Goal: Information Seeking & Learning: Learn about a topic

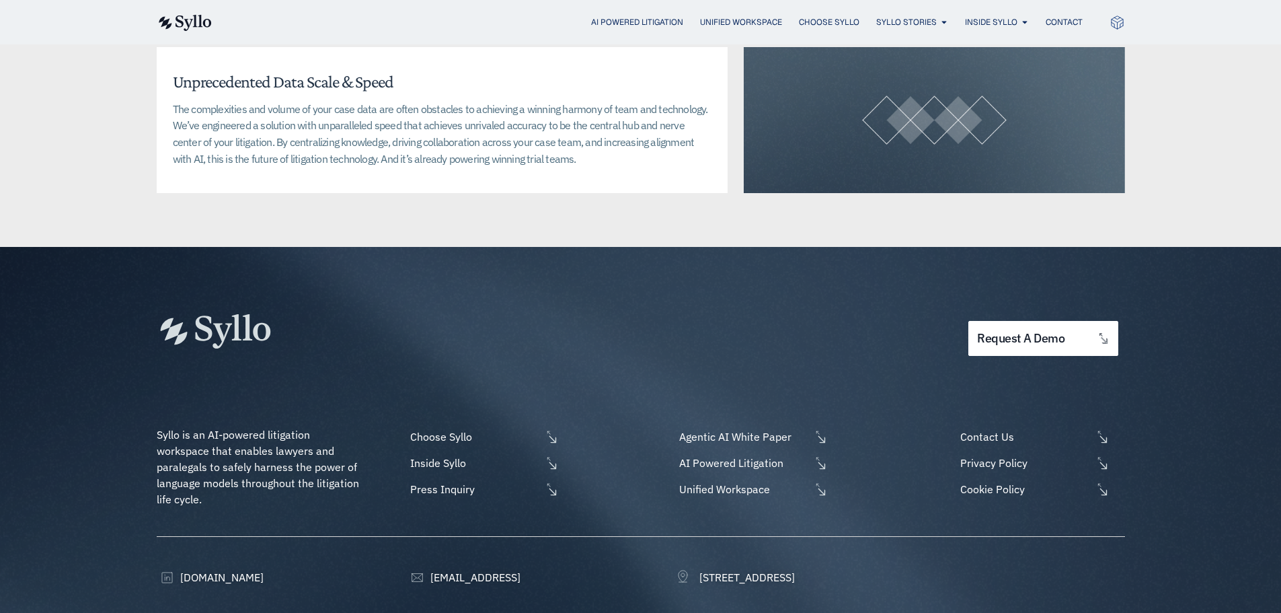
scroll to position [3430, 0]
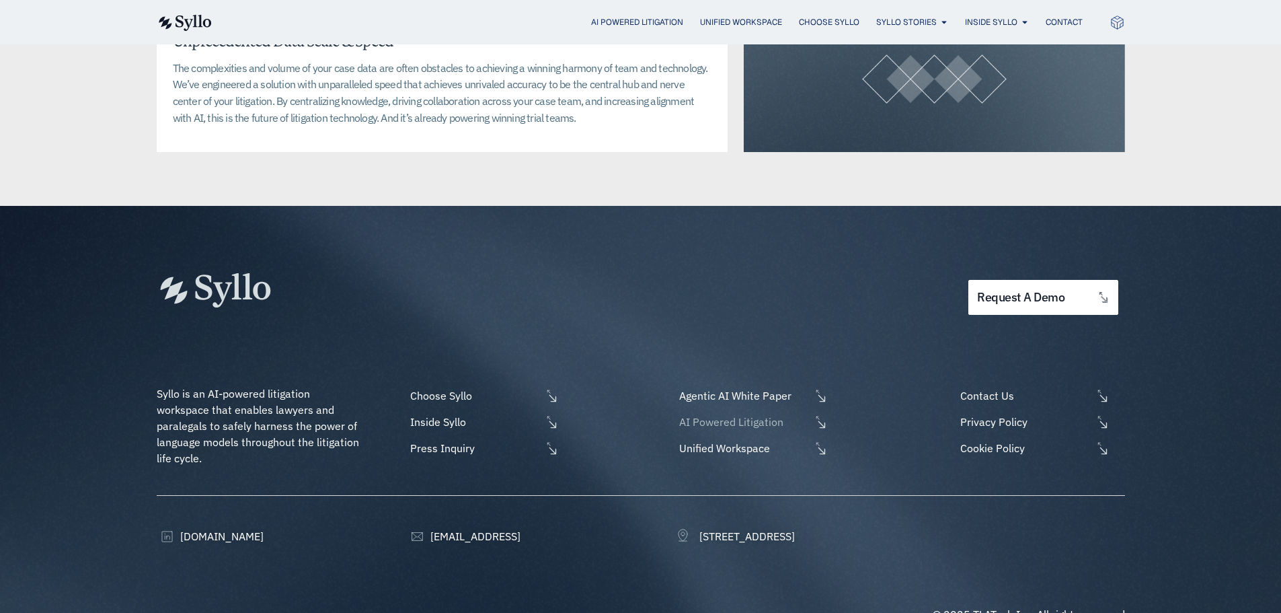
click at [725, 414] on span "AI Powered Litigation" at bounding box center [743, 422] width 134 height 16
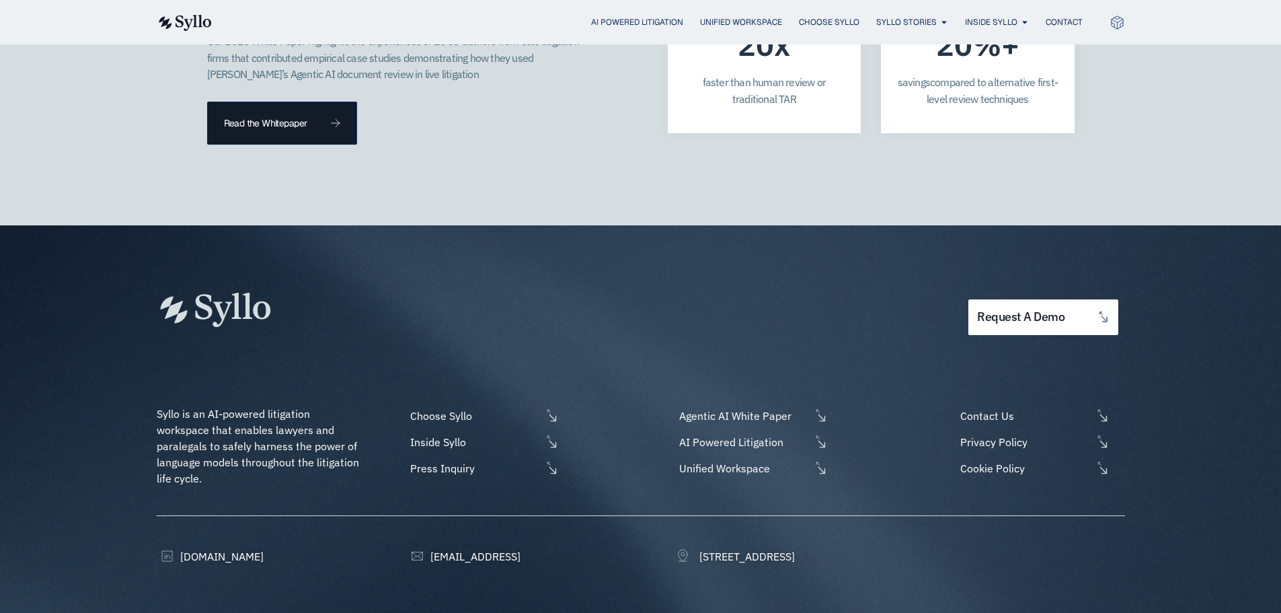
scroll to position [3894, 0]
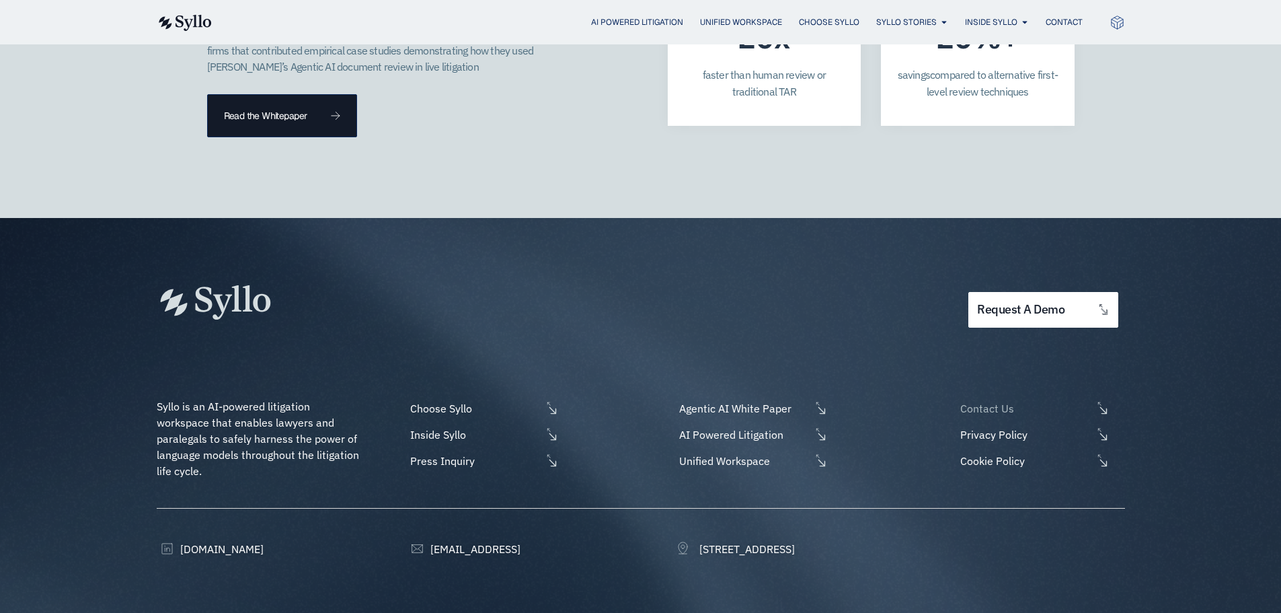
click at [1002, 400] on span "Contact Us" at bounding box center [1024, 408] width 134 height 16
click at [754, 400] on span "Agentic AI White Paper" at bounding box center [743, 408] width 134 height 16
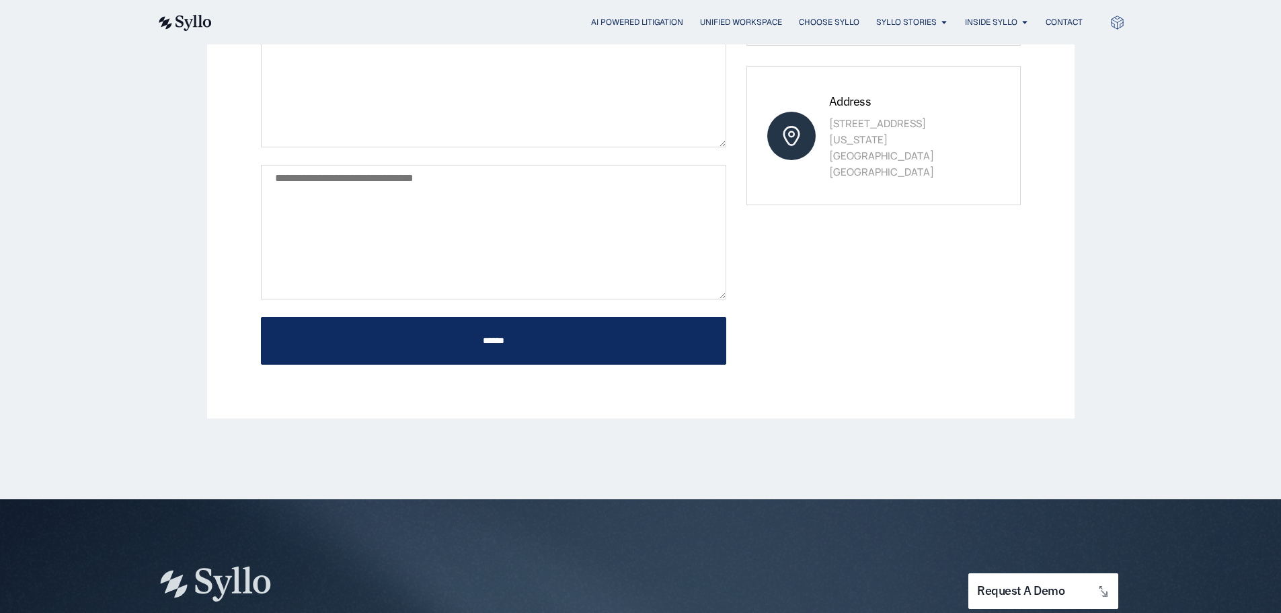
scroll to position [403, 0]
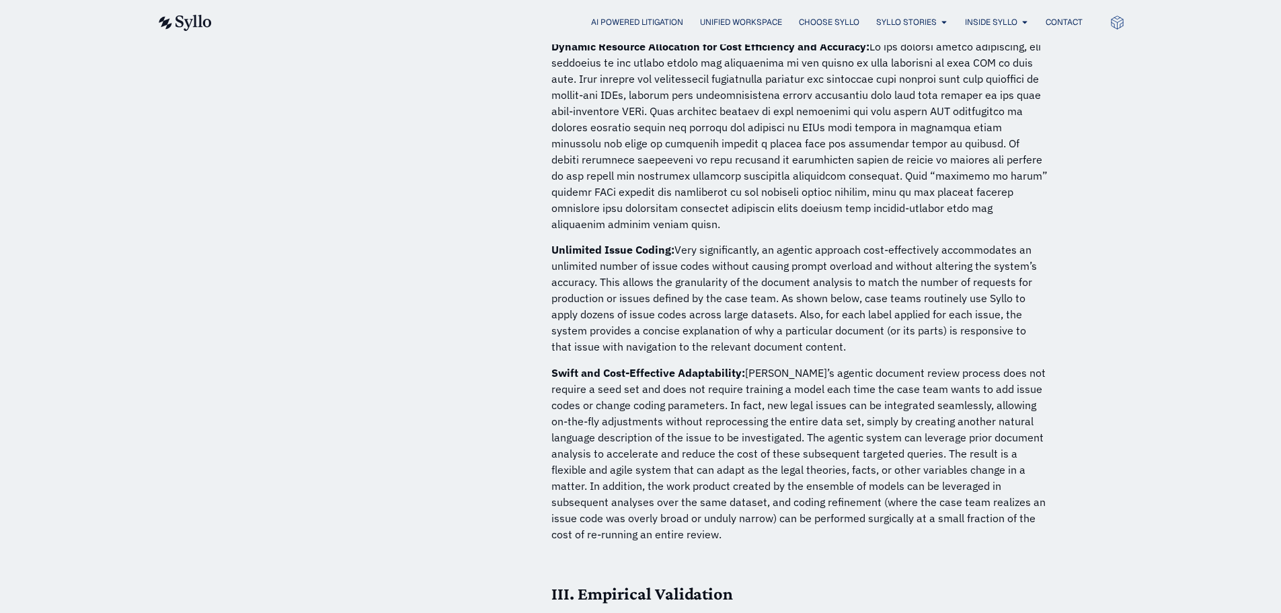
scroll to position [3497, 0]
